Goal: Information Seeking & Learning: Learn about a topic

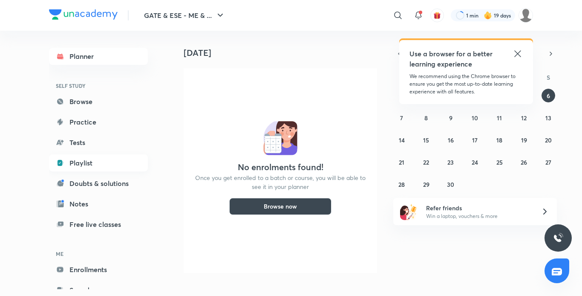
click at [82, 161] on link "Playlist" at bounding box center [98, 162] width 99 height 17
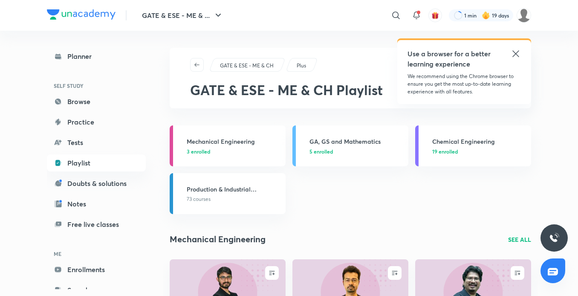
click at [515, 59] on div "Use a browser for a better learning experience" at bounding box center [463, 59] width 113 height 20
click at [515, 56] on icon at bounding box center [516, 54] width 10 height 10
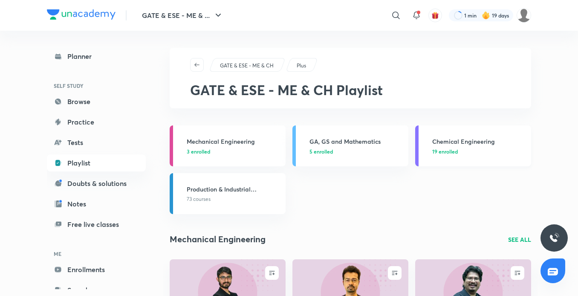
click at [460, 147] on p "19 enrolled" at bounding box center [479, 151] width 94 height 8
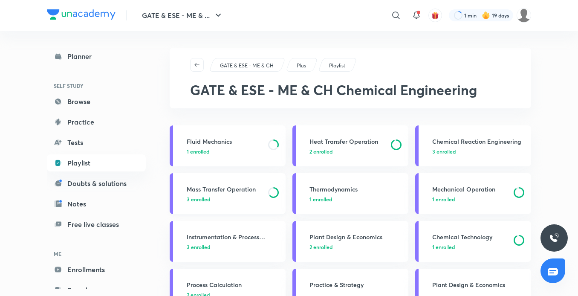
click at [217, 191] on h3 "Mass Transfer Operation" at bounding box center [225, 189] width 76 height 9
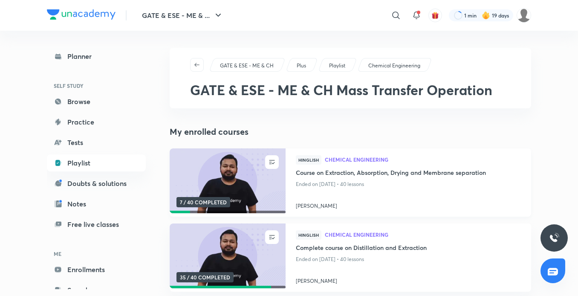
click at [237, 163] on img at bounding box center [227, 181] width 118 height 66
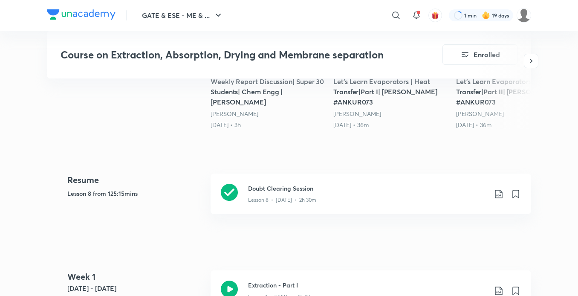
scroll to position [354, 0]
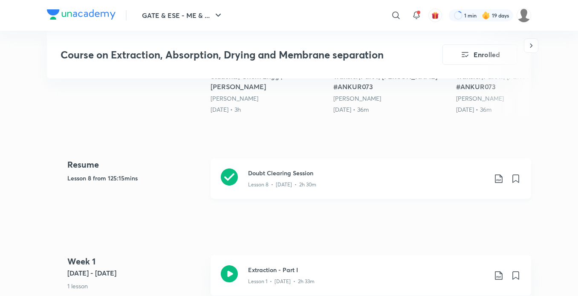
click at [280, 169] on h3 "Doubt Clearing Session" at bounding box center [367, 172] width 239 height 9
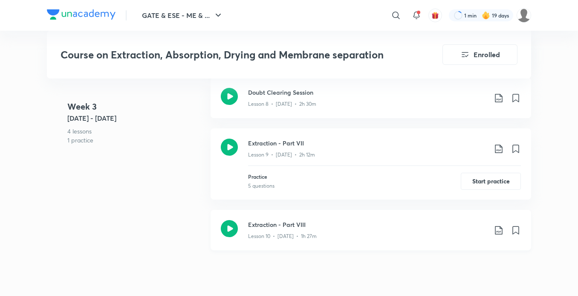
scroll to position [978, 0]
click at [272, 146] on h3 "Extraction - Part VII" at bounding box center [367, 143] width 239 height 9
